Goal: Find specific page/section: Find specific page/section

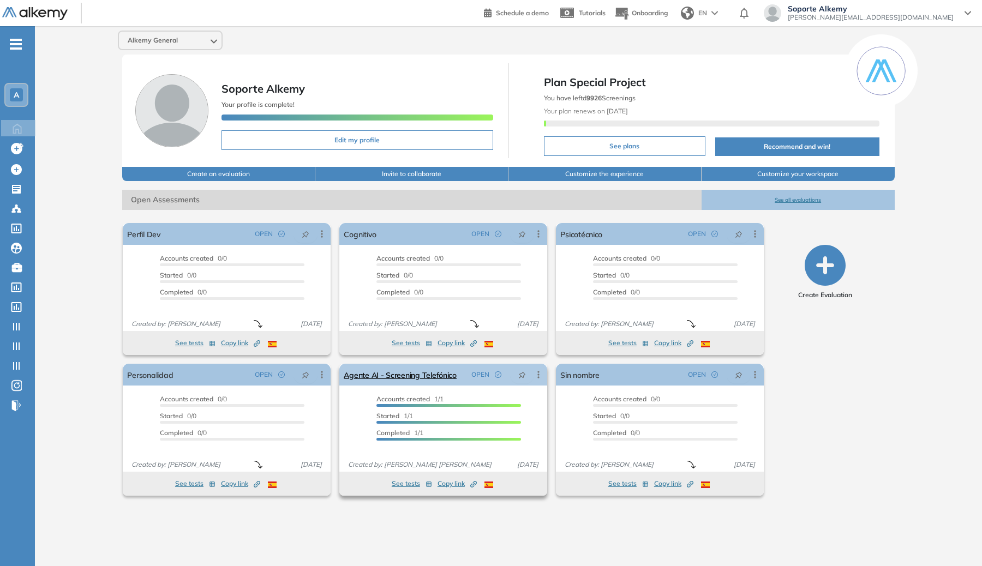
click at [533, 371] on icon at bounding box center [538, 374] width 11 height 11
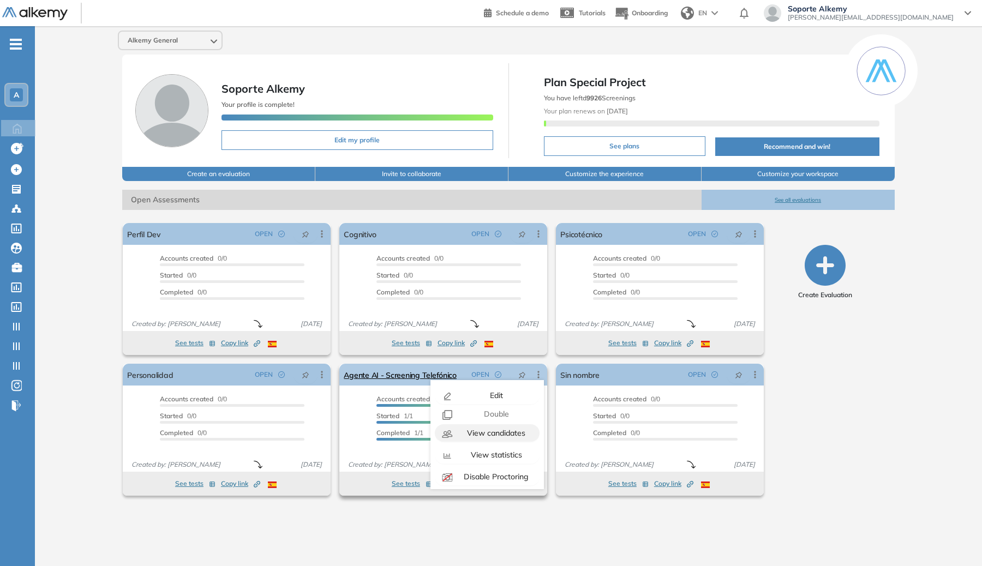
click at [474, 432] on span "View candidates" at bounding box center [495, 433] width 61 height 10
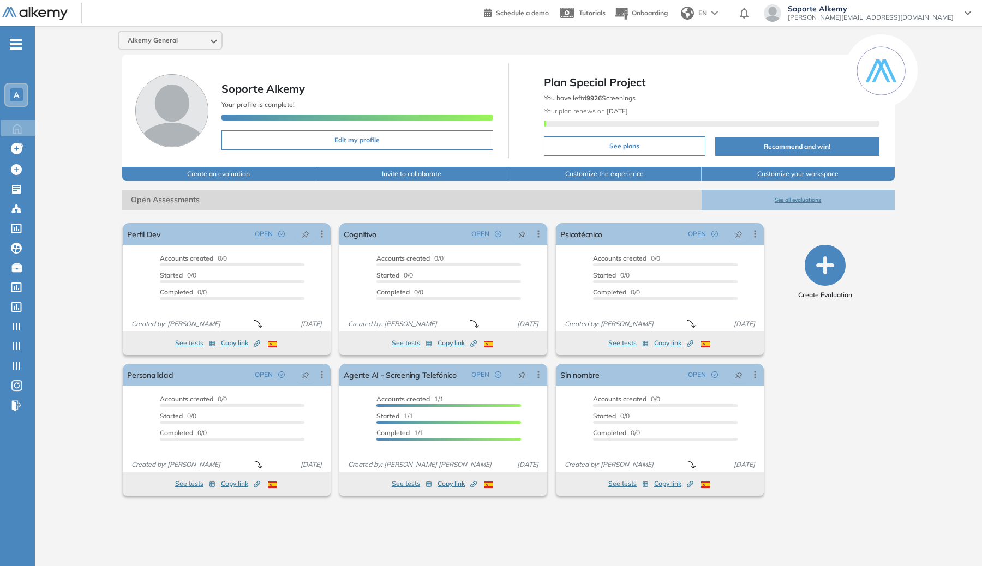
click at [694, 16] on img at bounding box center [687, 13] width 13 height 13
click at [742, 36] on li "SPANISH" at bounding box center [709, 36] width 66 height 17
click at [540, 380] on div "ABIERTA" at bounding box center [500, 374] width 85 height 17
click at [538, 376] on icon at bounding box center [538, 374] width 11 height 11
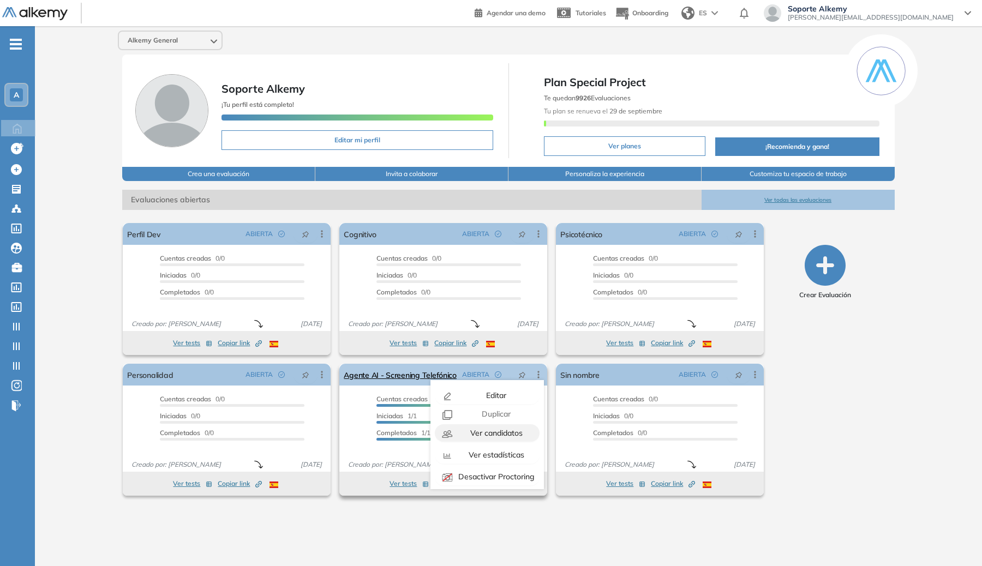
click at [515, 434] on span "Ver candidatos" at bounding box center [495, 433] width 55 height 10
click at [497, 431] on span "Ver candidatos" at bounding box center [495, 433] width 55 height 10
